Goal: Task Accomplishment & Management: Use online tool/utility

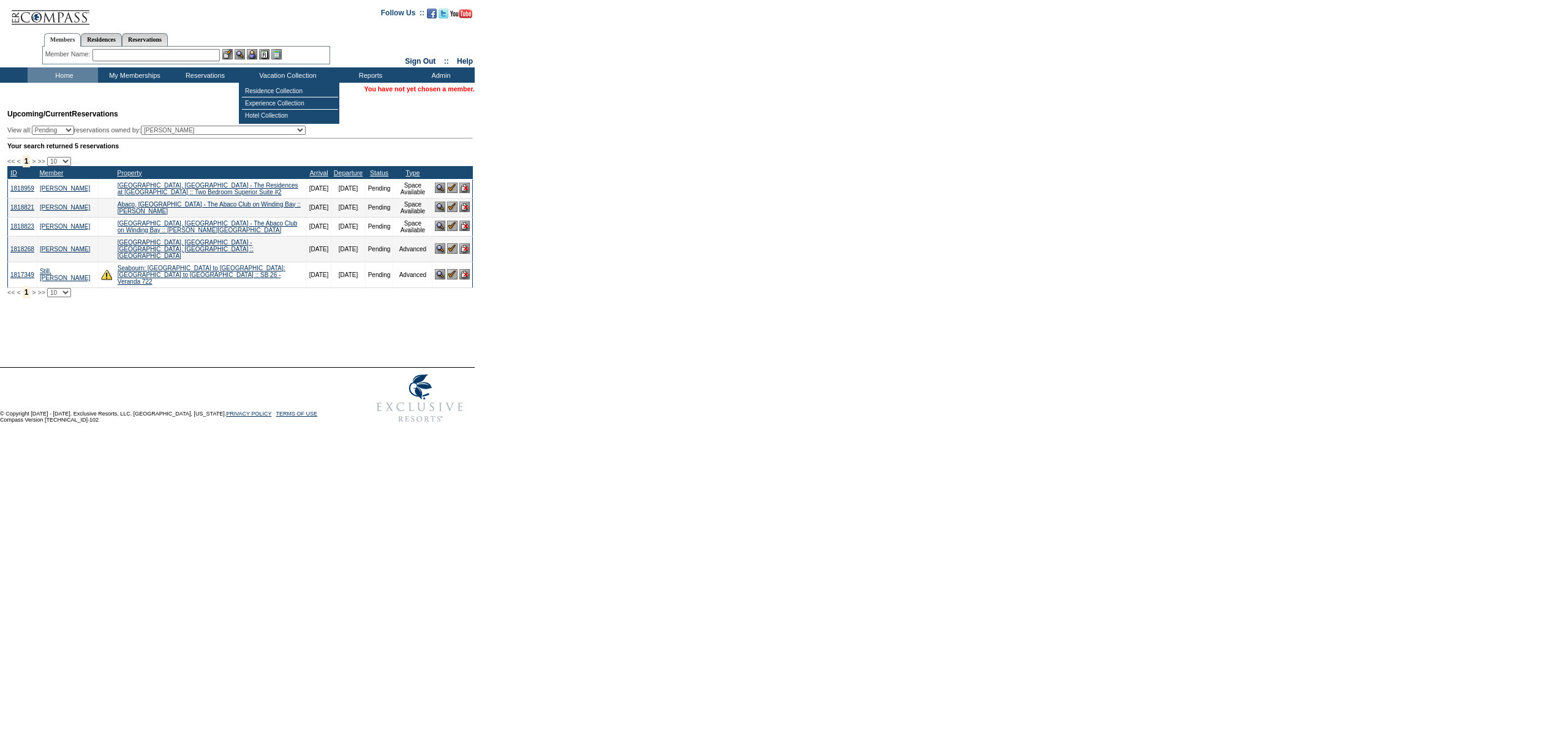
click at [209, 62] on div "Member Name: Destination or Residence: ReservationId:" at bounding box center [186, 55] width 288 height 18
click at [213, 55] on input "text" at bounding box center [156, 55] width 128 height 12
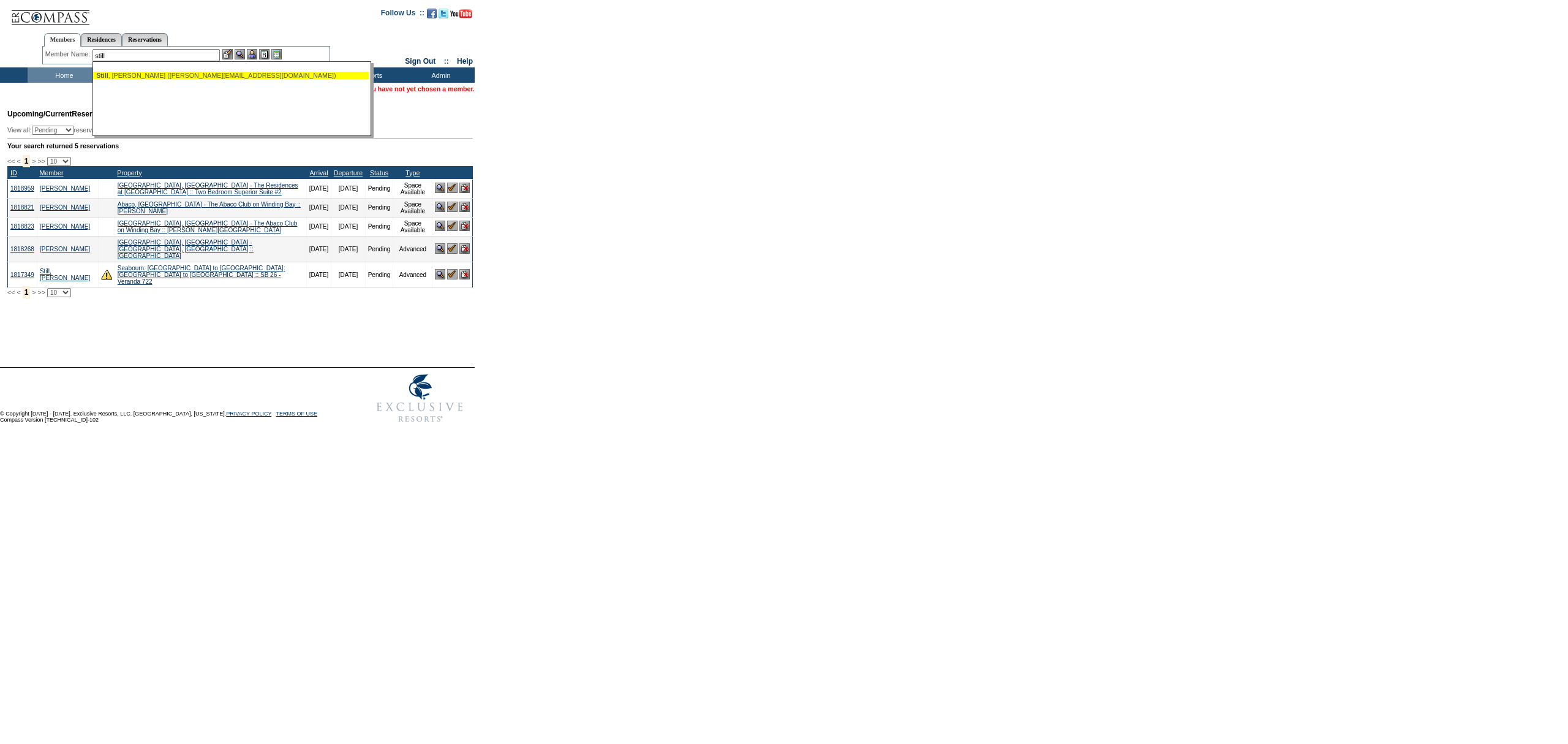
click at [193, 80] on ul "Still , [PERSON_NAME] ([PERSON_NAME][EMAIL_ADDRESS][DOMAIN_NAME])" at bounding box center [231, 76] width 275 height 14
click at [196, 79] on div "Still , [PERSON_NAME] ([PERSON_NAME][EMAIL_ADDRESS][DOMAIN_NAME])" at bounding box center [231, 75] width 270 height 7
type input "Still, [PERSON_NAME] ([PERSON_NAME][EMAIL_ADDRESS][DOMAIN_NAME])"
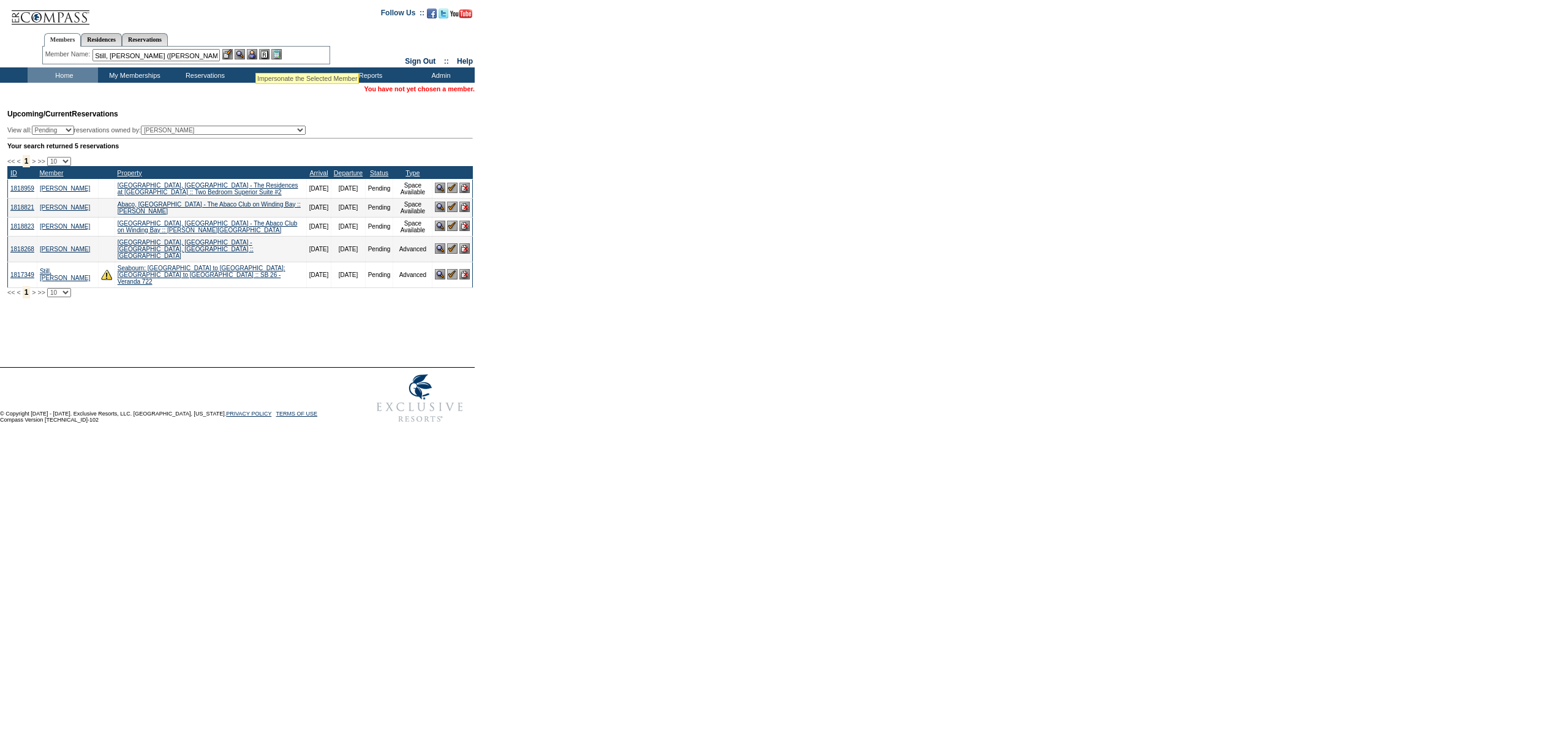
click at [256, 55] on img at bounding box center [252, 54] width 11 height 11
click at [245, 54] on img at bounding box center [239, 54] width 11 height 11
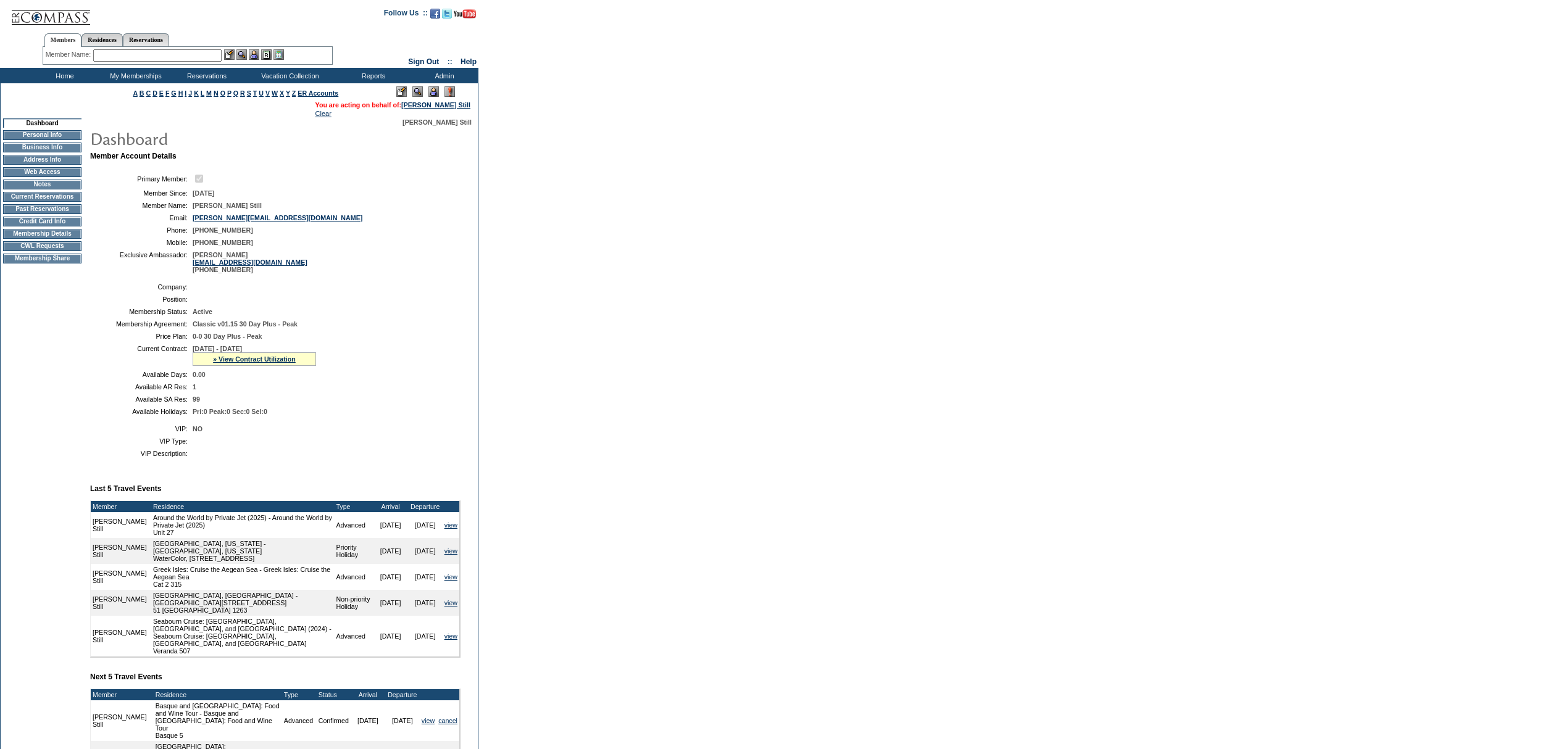
click at [143, 54] on input "text" at bounding box center [158, 55] width 129 height 12
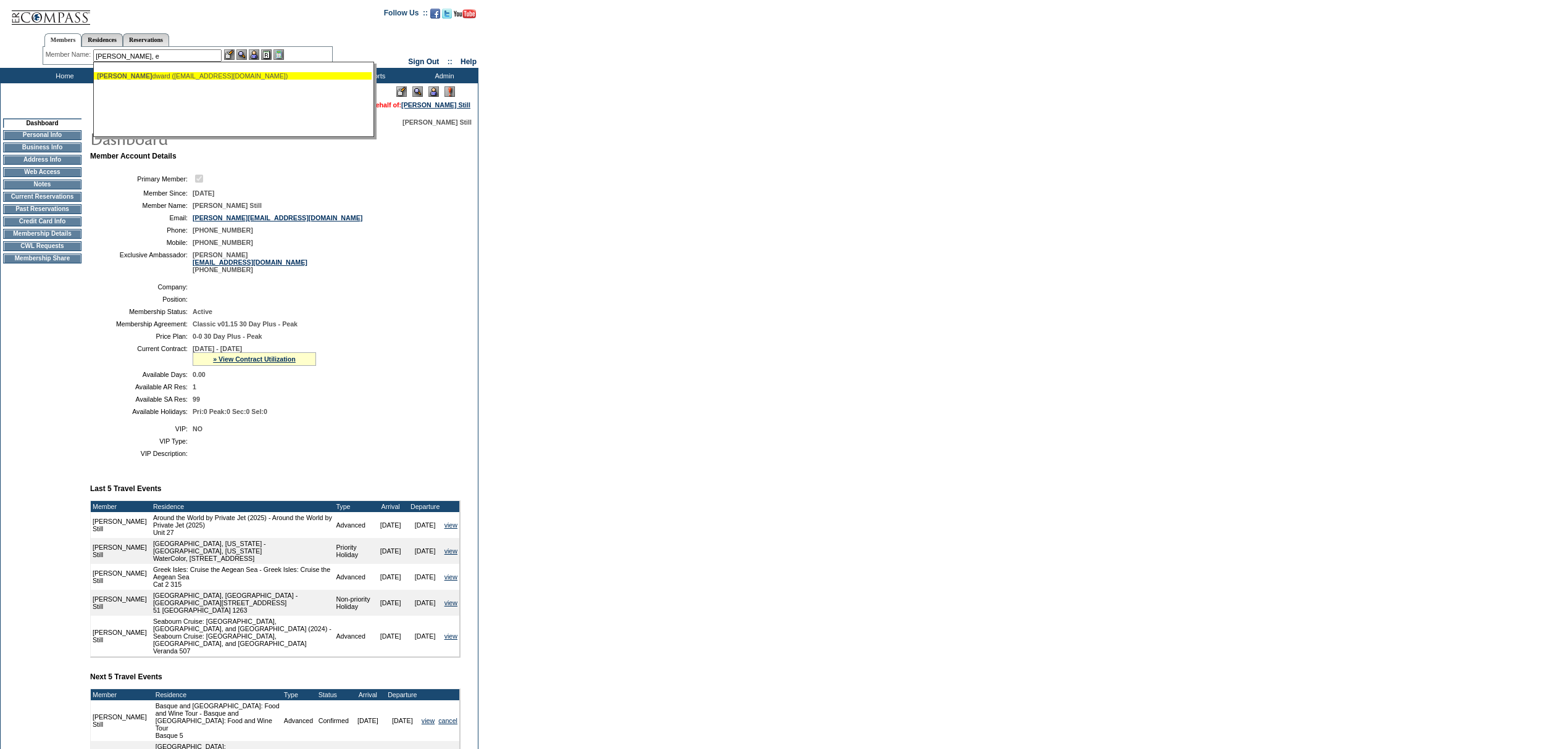
click at [211, 82] on ul "Chandler, E dward (ekc@longboatvm.com)" at bounding box center [233, 76] width 278 height 14
click at [220, 74] on div "Chandler, E dward (ekc@longboatvm.com)" at bounding box center [233, 75] width 272 height 7
type input "Chandler, Edward (ekc@longboatvm.com)"
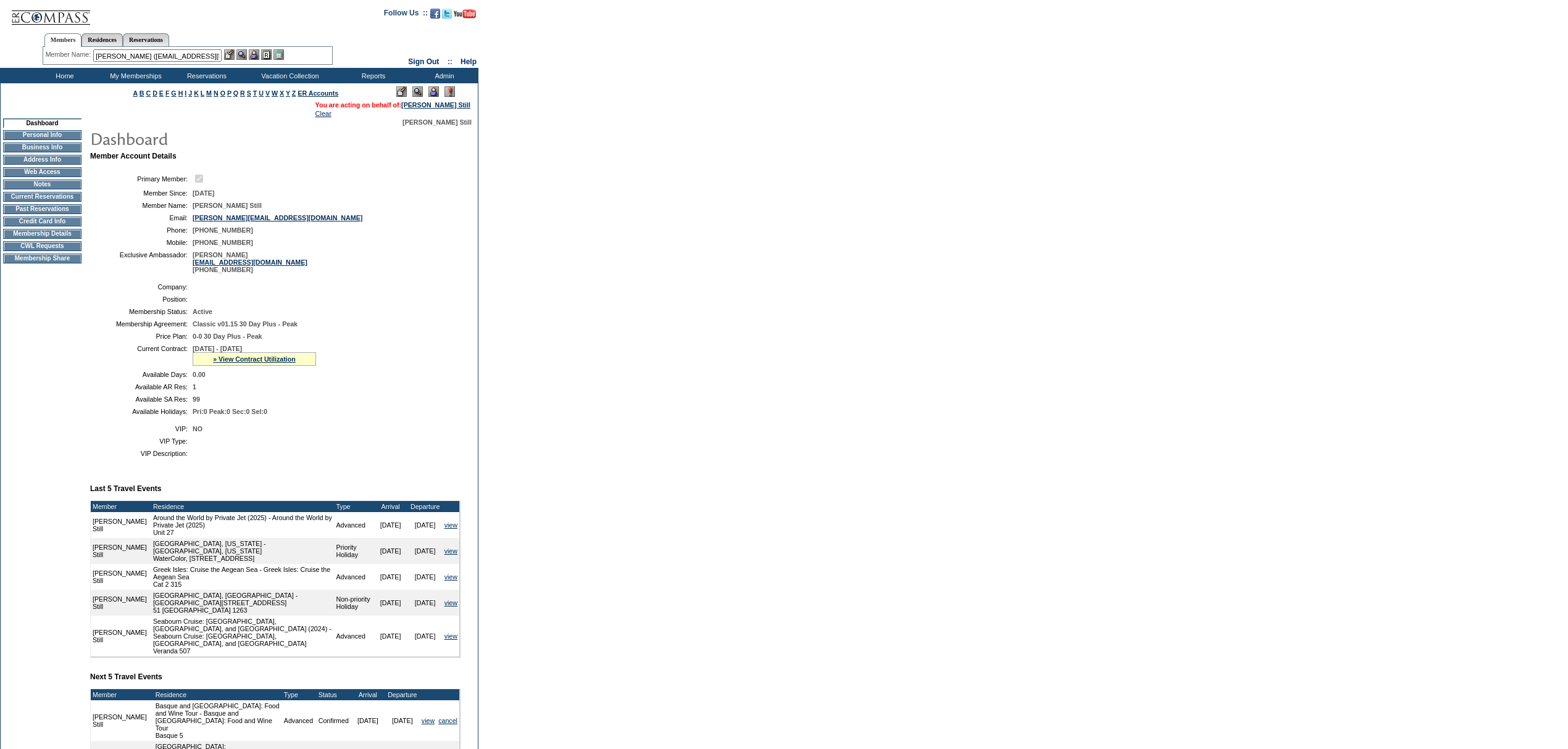
click at [255, 52] on img at bounding box center [254, 54] width 11 height 11
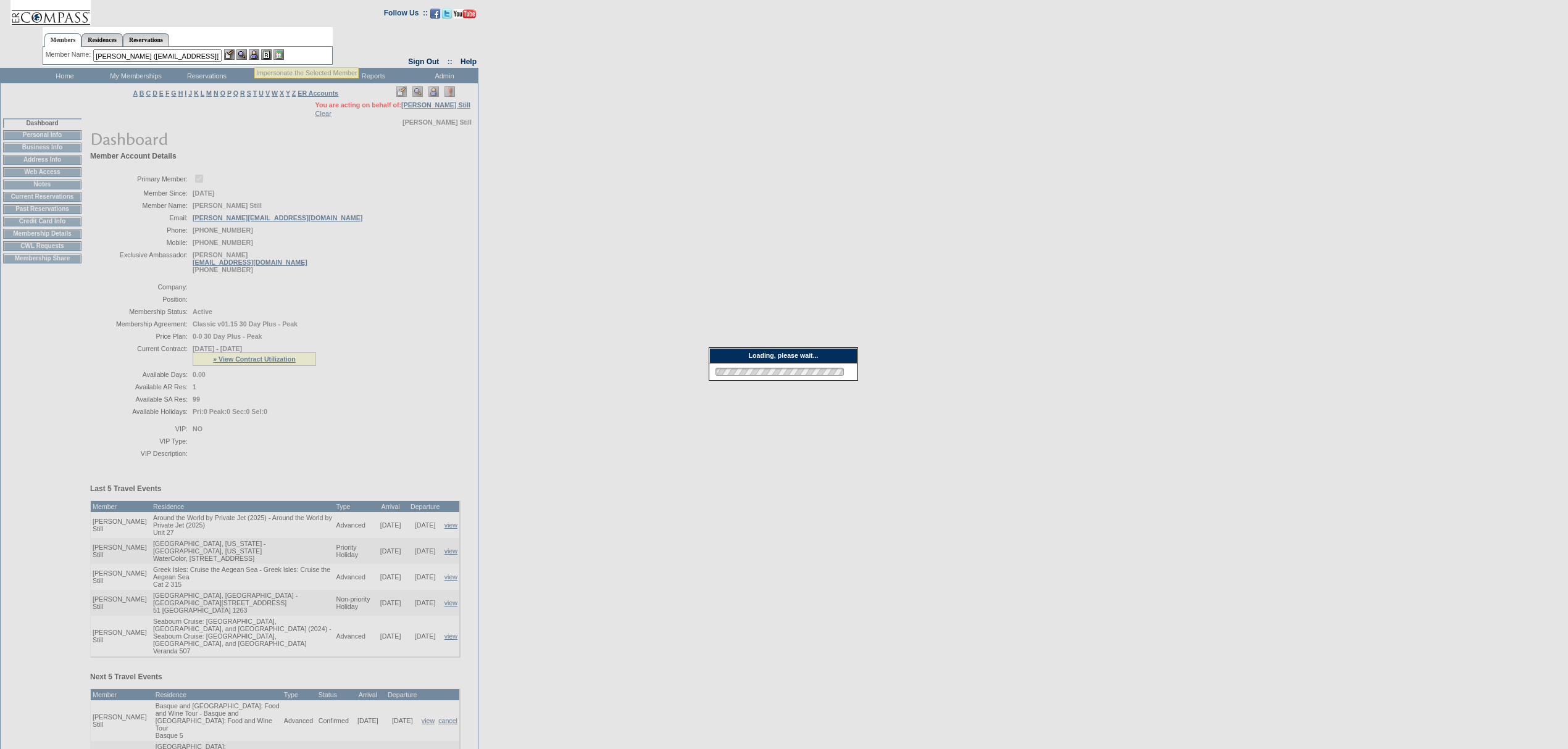
click at [245, 53] on img at bounding box center [241, 54] width 11 height 11
